Goal: Navigation & Orientation: Understand site structure

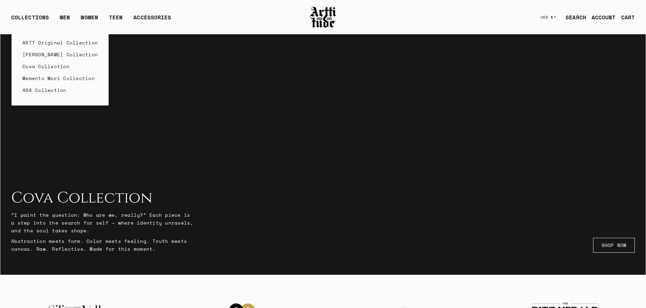
click at [59, 77] on link "Memento Mori Collection" at bounding box center [59, 78] width 75 height 12
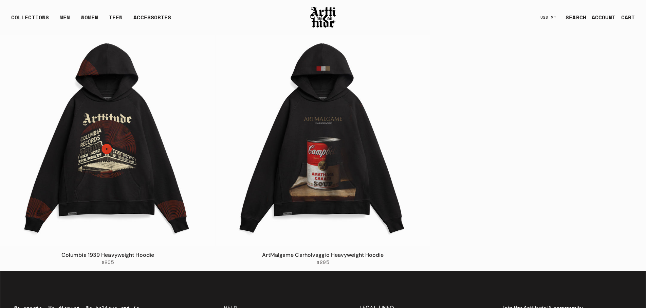
scroll to position [721, 0]
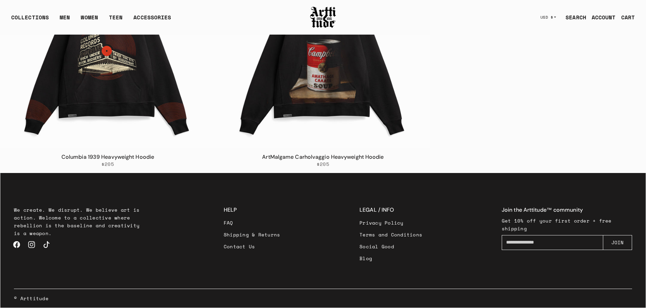
click at [376, 248] on link "Social Good" at bounding box center [390, 247] width 63 height 12
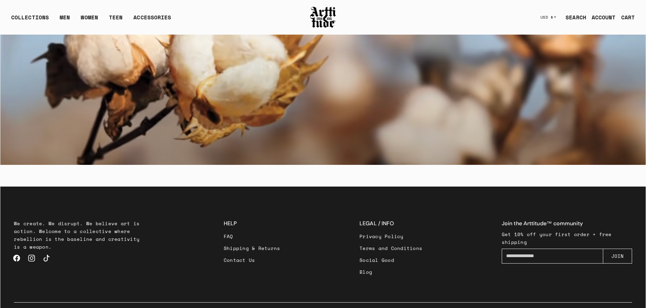
scroll to position [539, 0]
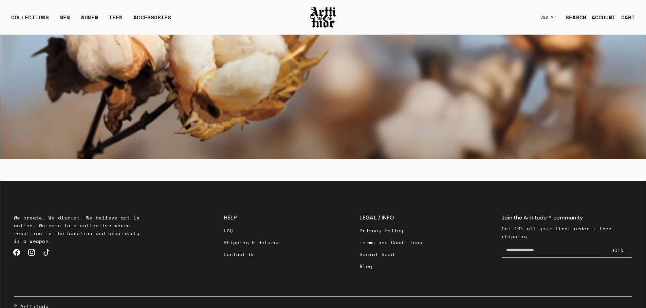
click at [365, 260] on link "Blog" at bounding box center [390, 266] width 63 height 12
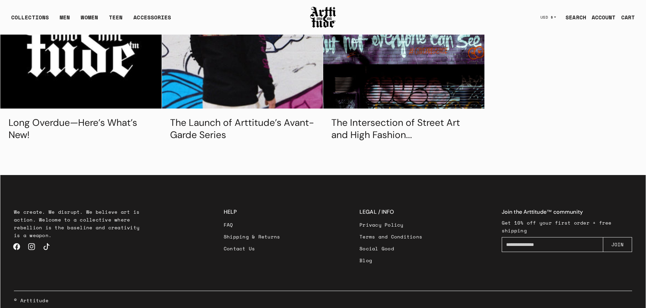
scroll to position [320, 0]
